Goal: Transaction & Acquisition: Obtain resource

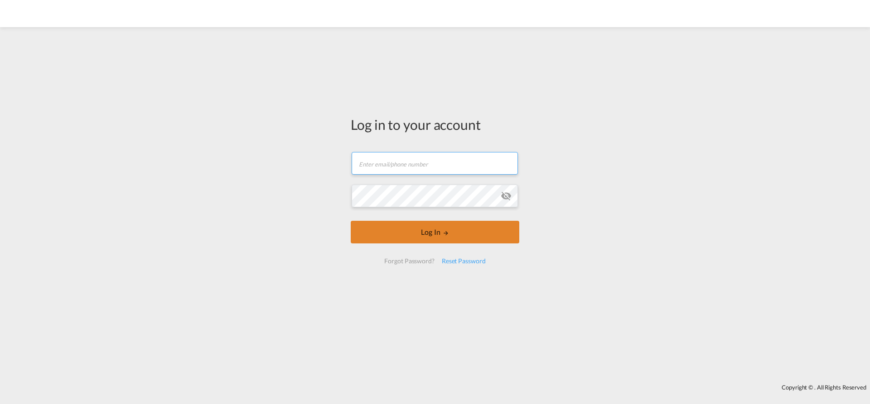
type input "[EMAIL_ADDRESS][PERSON_NAME][DOMAIN_NAME]"
click at [425, 240] on button "Log In" at bounding box center [435, 232] width 168 height 23
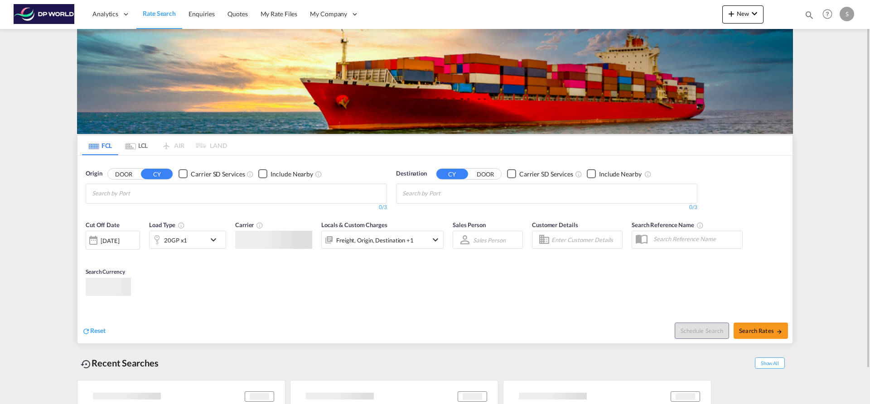
click at [180, 197] on md-chips-wrap "Chips container with autocompletion. Enter the text area, type text to search, …" at bounding box center [136, 192] width 91 height 17
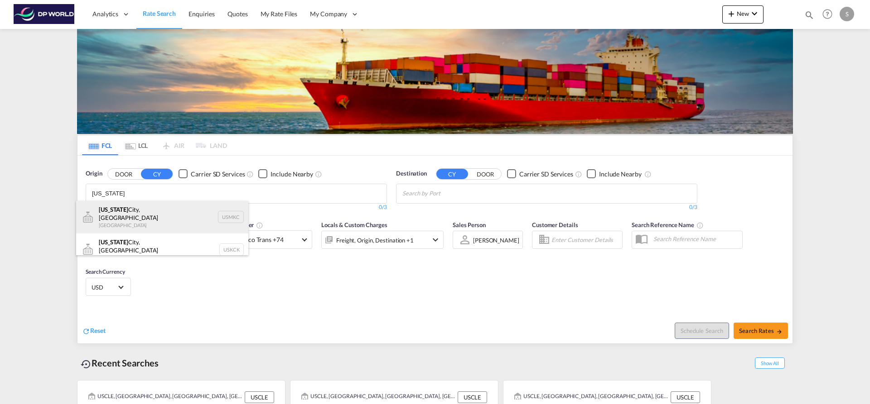
type input "[US_STATE]"
click at [175, 202] on div "[US_STATE][GEOGRAPHIC_DATA], [GEOGRAPHIC_DATA] [GEOGRAPHIC_DATA] USMKC" at bounding box center [162, 217] width 172 height 33
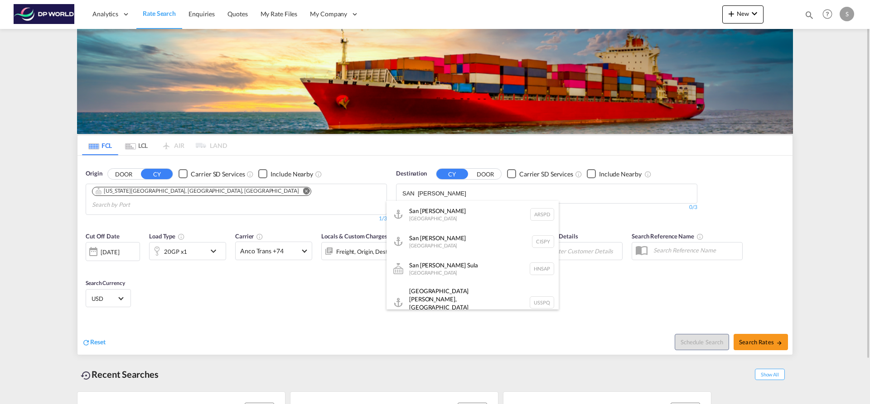
type input "SAN [PERSON_NAME]"
click at [455, 272] on div "[GEOGRAPHIC_DATA][PERSON_NAME] [GEOGRAPHIC_DATA] HNSAP" at bounding box center [472, 268] width 172 height 27
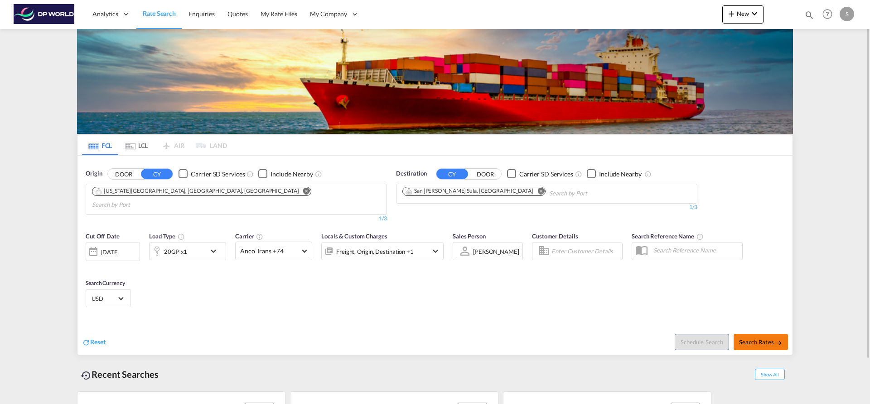
click at [747, 339] on span "Search Rates" at bounding box center [760, 342] width 43 height 7
type input "USMKC to HNSAP / [DATE]"
